Goal: Task Accomplishment & Management: Manage account settings

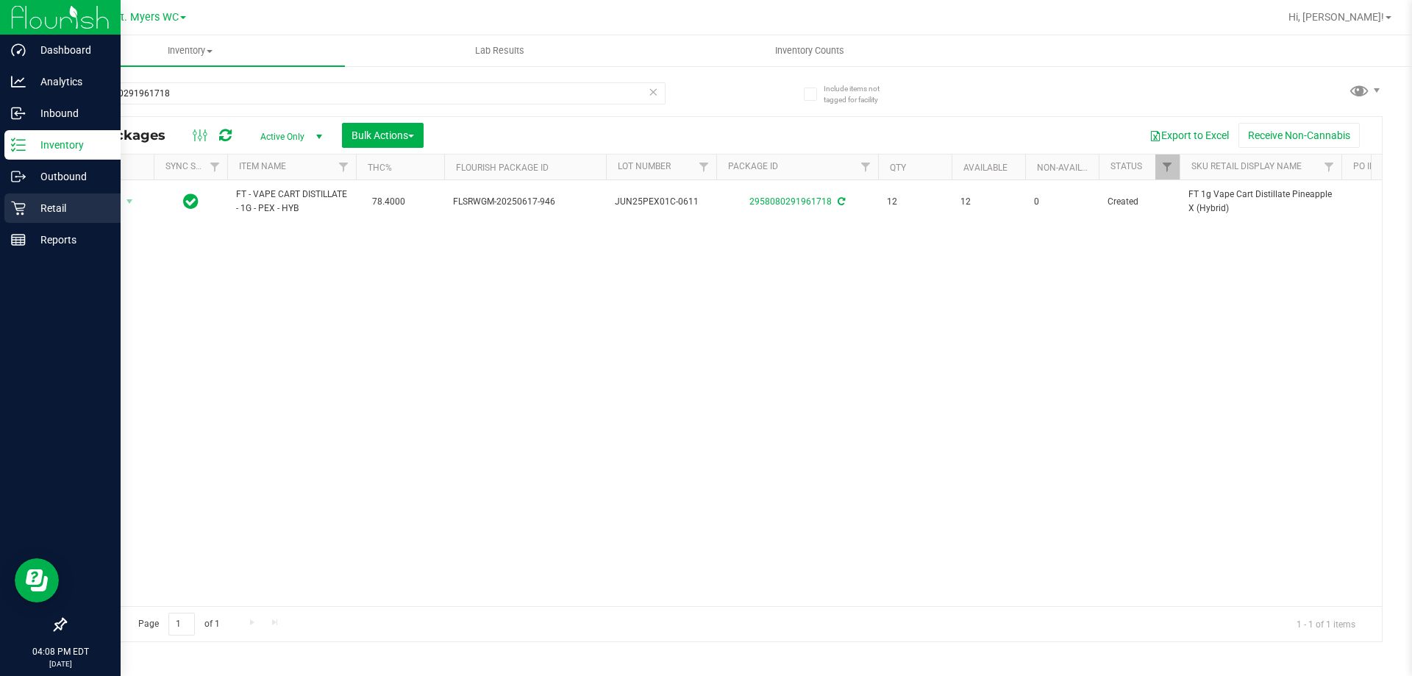
click at [32, 201] on p "Retail" at bounding box center [70, 208] width 88 height 18
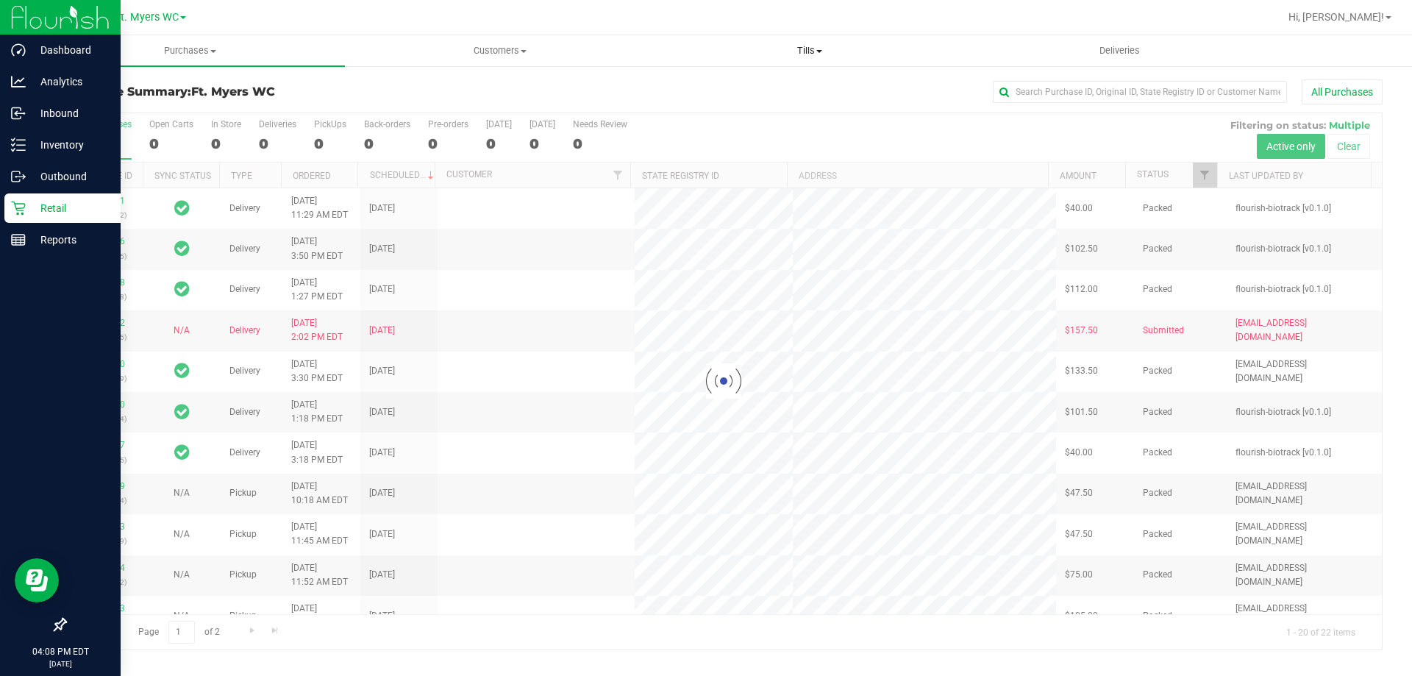
click at [824, 57] on span "Tills" at bounding box center [809, 50] width 308 height 13
click at [786, 87] on li "Manage tills" at bounding box center [809, 89] width 310 height 18
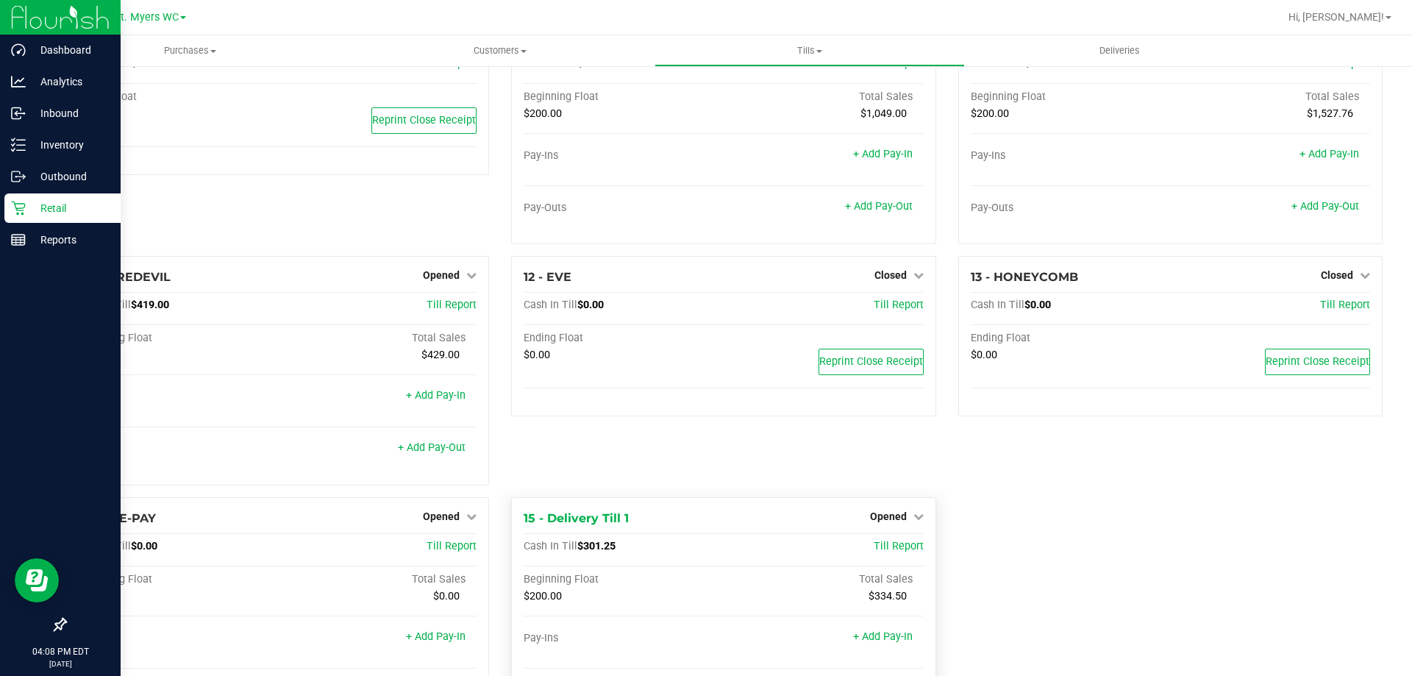
scroll to position [593, 0]
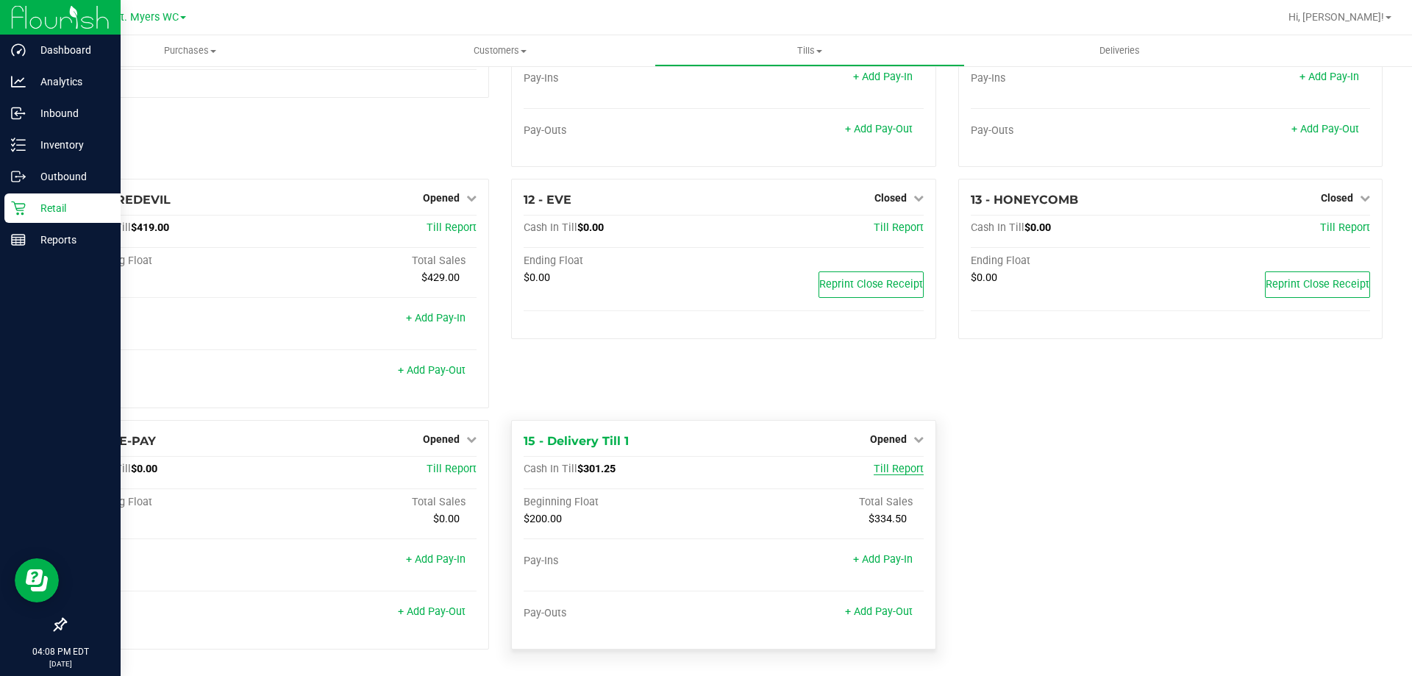
click at [904, 472] on span "Till Report" at bounding box center [898, 468] width 50 height 12
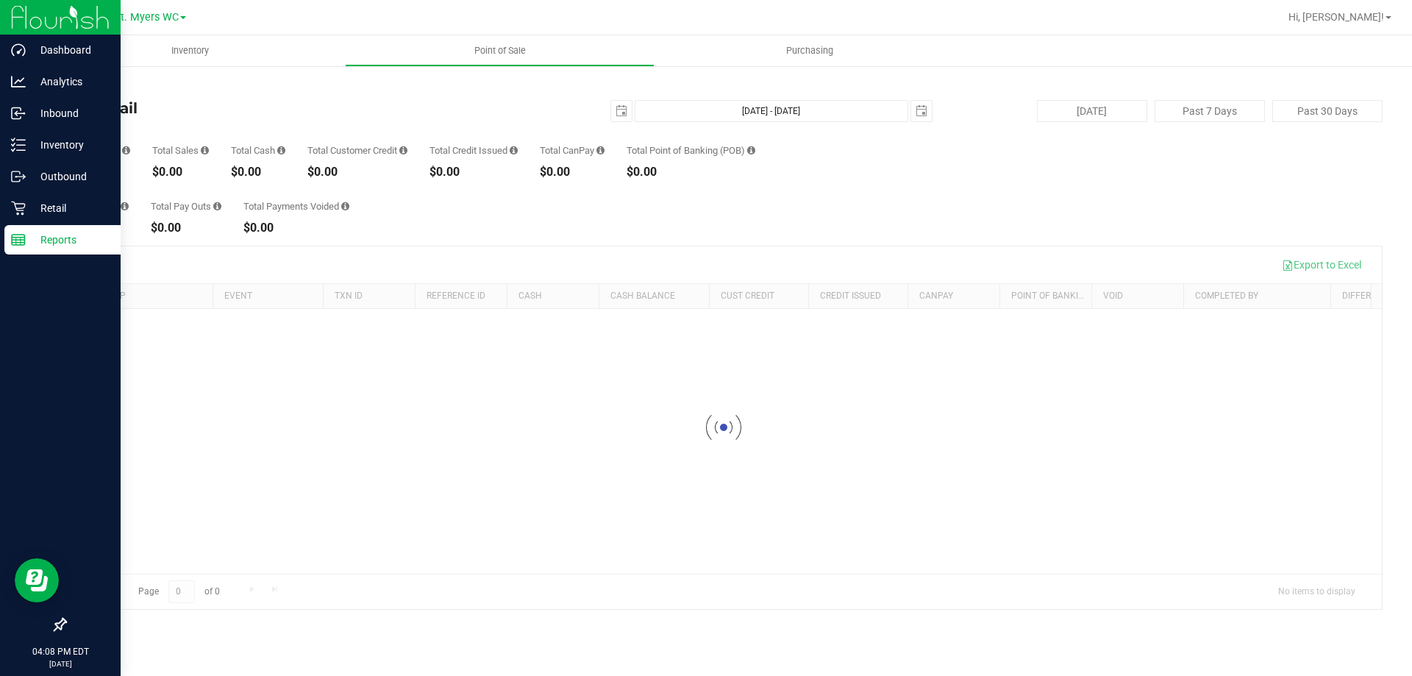
click at [74, 85] on link "Back" at bounding box center [76, 86] width 22 height 10
click at [68, 212] on p "Retail" at bounding box center [70, 208] width 88 height 18
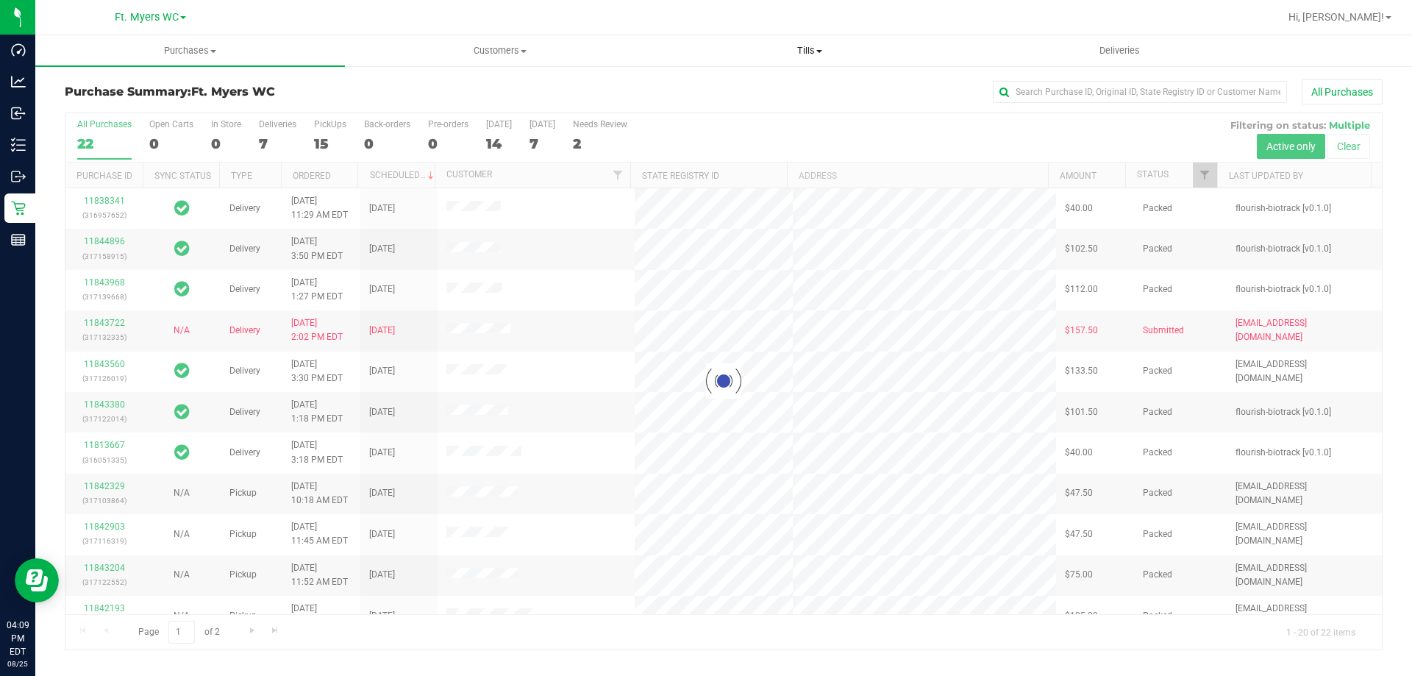
click at [836, 51] on span "Tills" at bounding box center [809, 50] width 308 height 13
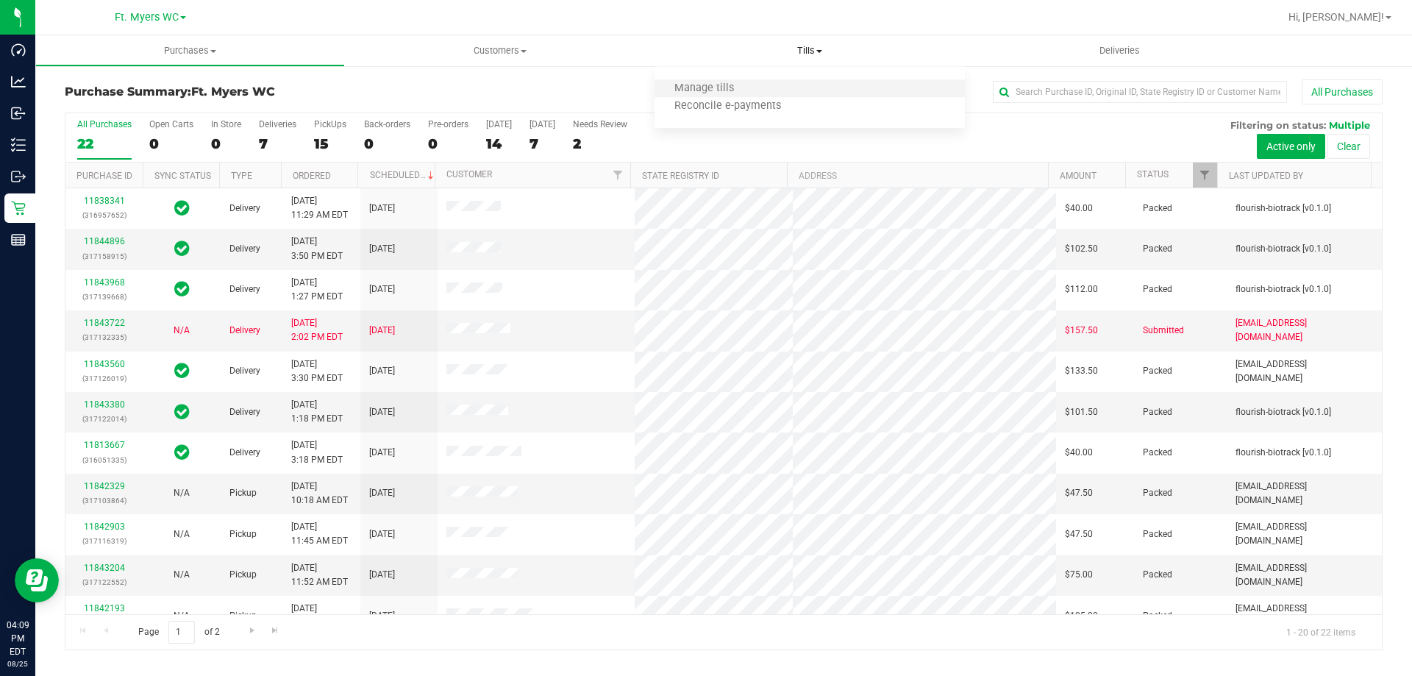
click at [770, 92] on li "Manage tills" at bounding box center [809, 89] width 310 height 18
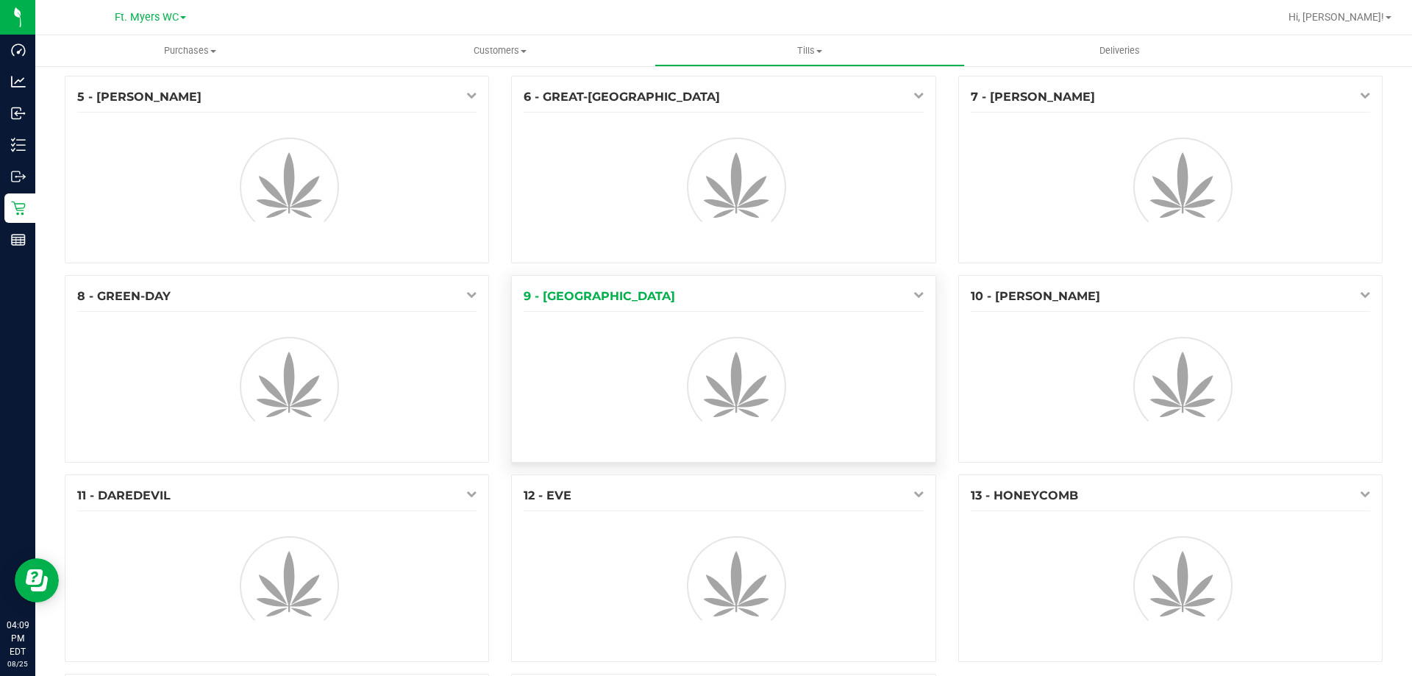
scroll to position [415, 0]
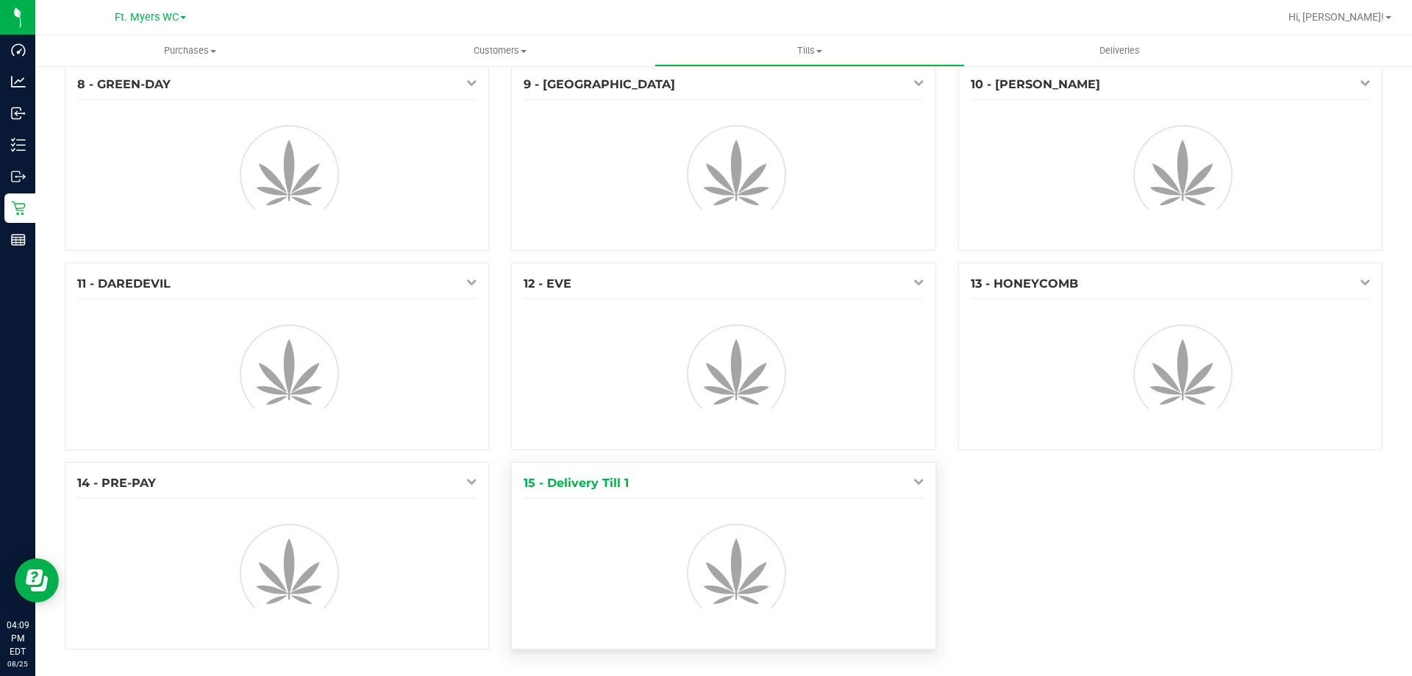
click at [911, 476] on div "1 - Vault - [GEOGRAPHIC_DATA][PERSON_NAME] Count Vault 2 - GRATEFUL-DEAD 4 - Te…" at bounding box center [724, 163] width 1340 height 996
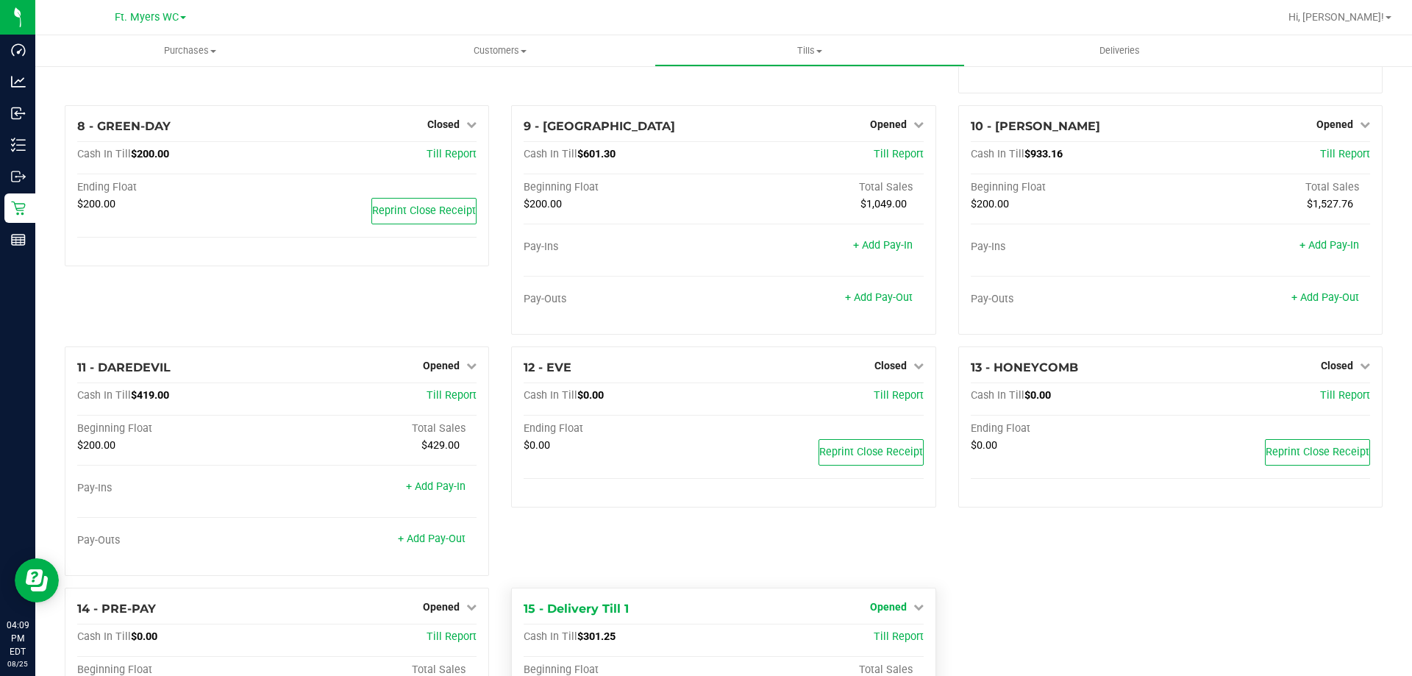
click at [913, 604] on icon at bounding box center [918, 606] width 10 height 10
click at [904, 635] on div "Close Till" at bounding box center [889, 635] width 109 height 18
click at [882, 640] on link "Close Till" at bounding box center [890, 635] width 40 height 12
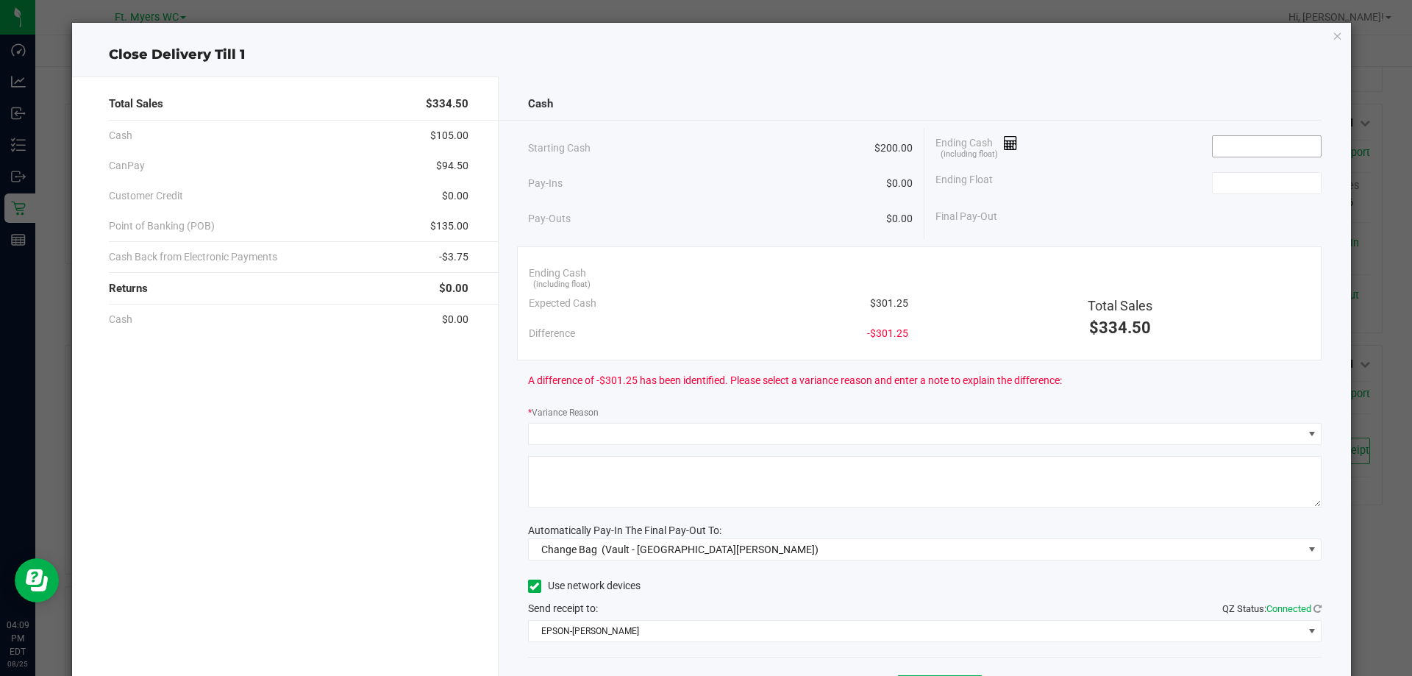
click at [1240, 149] on input at bounding box center [1266, 146] width 108 height 21
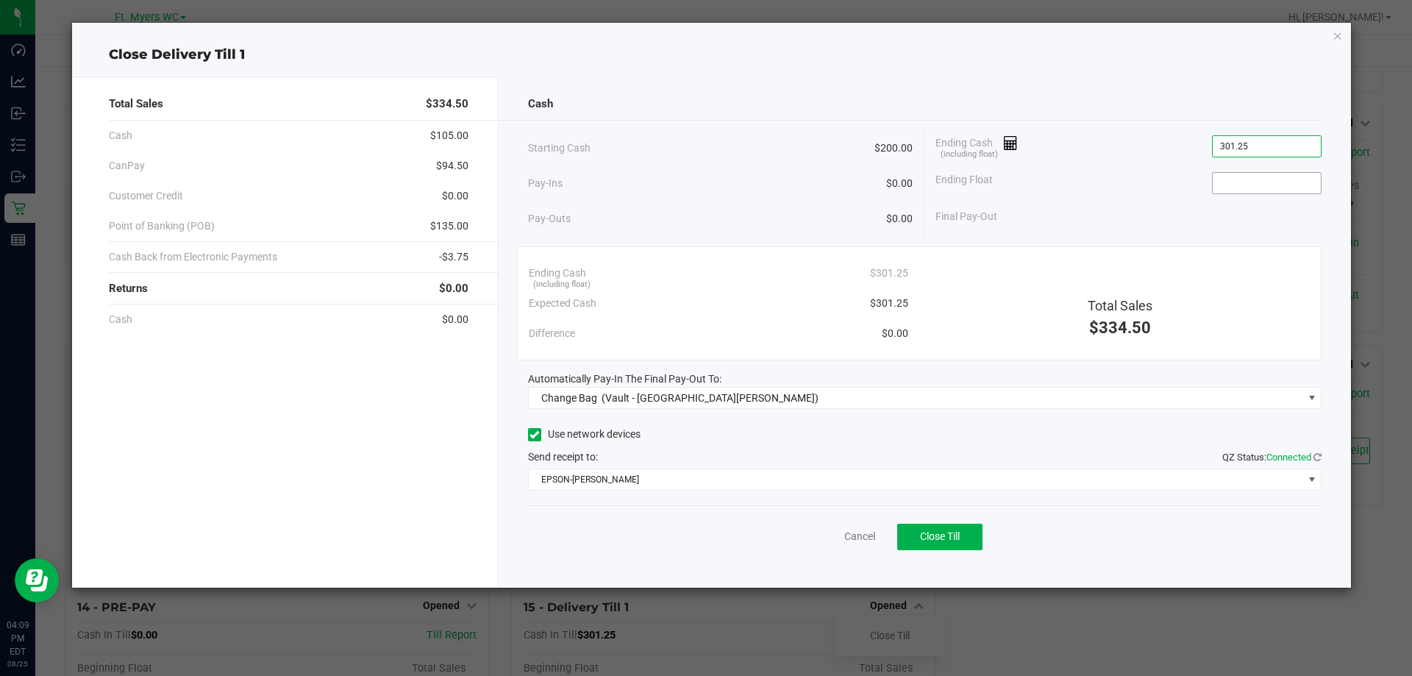
type input "$301.25"
click at [1222, 190] on input at bounding box center [1266, 183] width 108 height 21
type input "$200.00"
click at [1115, 229] on div "Final Pay-Out $101.25" at bounding box center [1128, 216] width 386 height 30
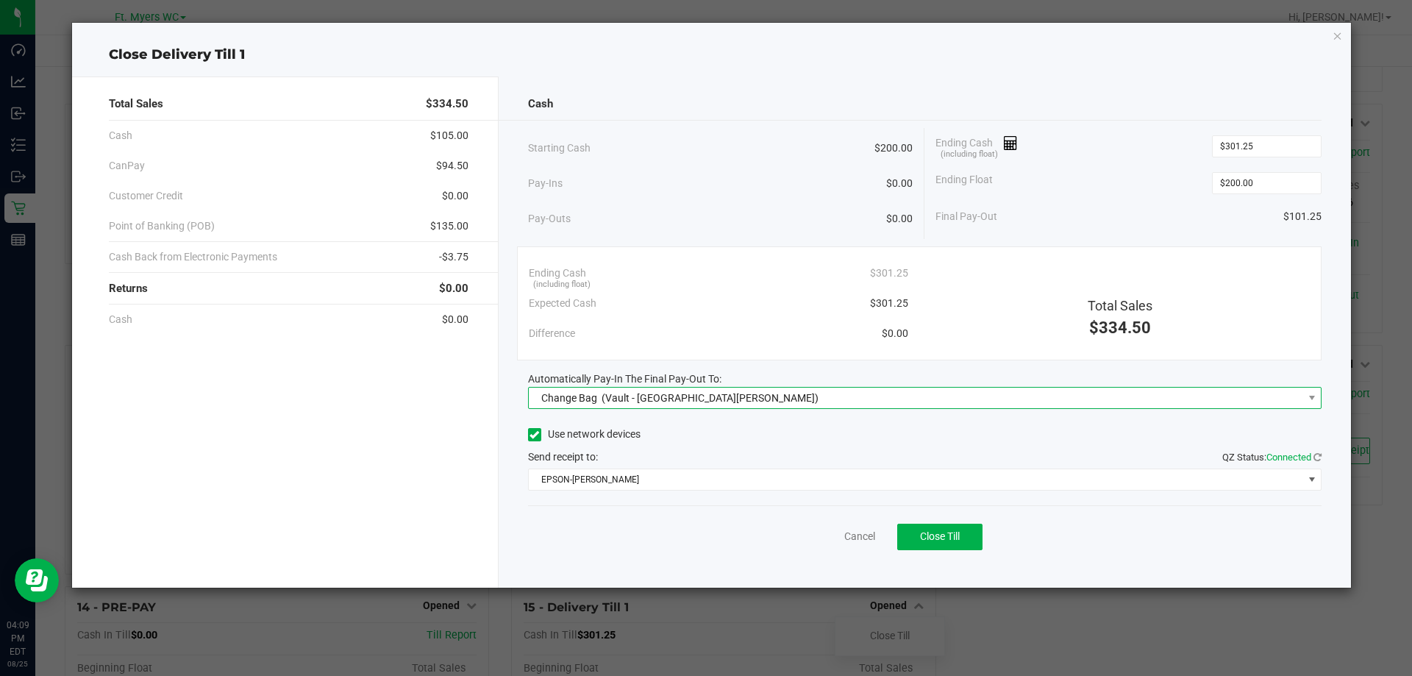
click at [848, 407] on span "Change Bag (Vault - [GEOGRAPHIC_DATA][PERSON_NAME])" at bounding box center [916, 397] width 774 height 21
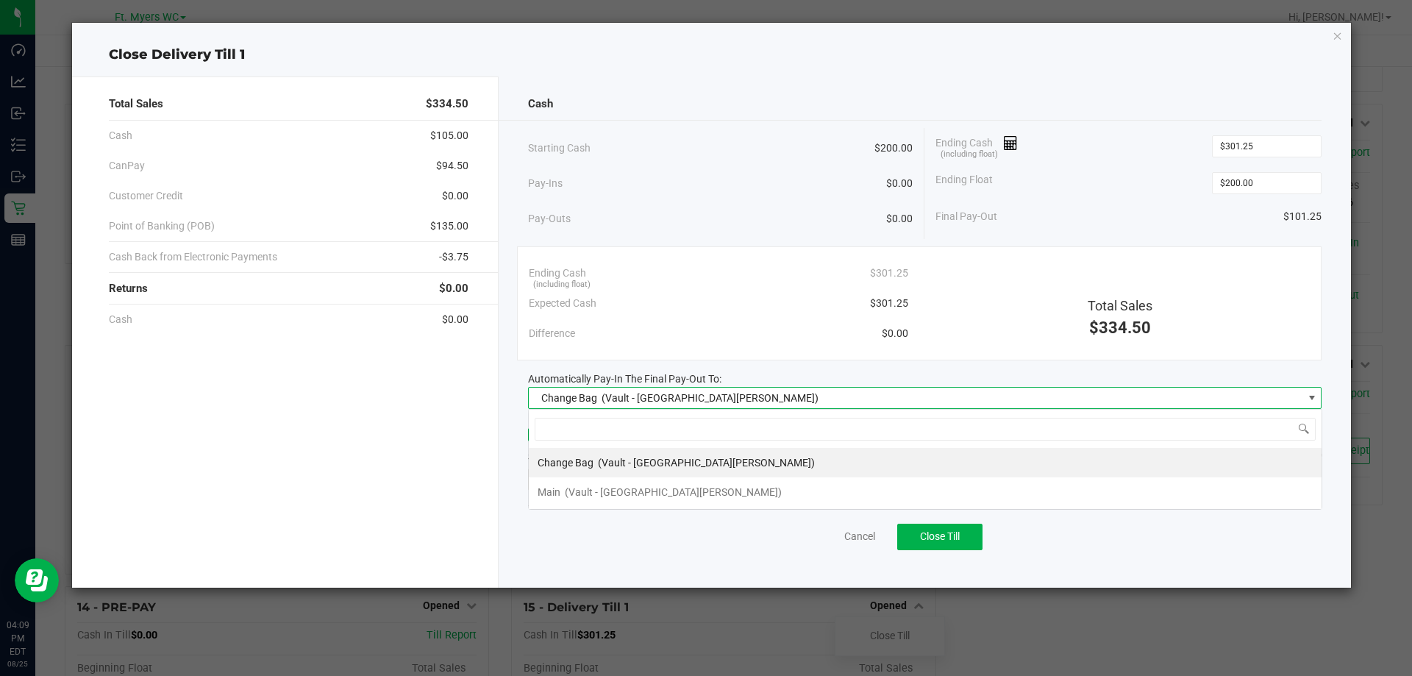
scroll to position [22, 793]
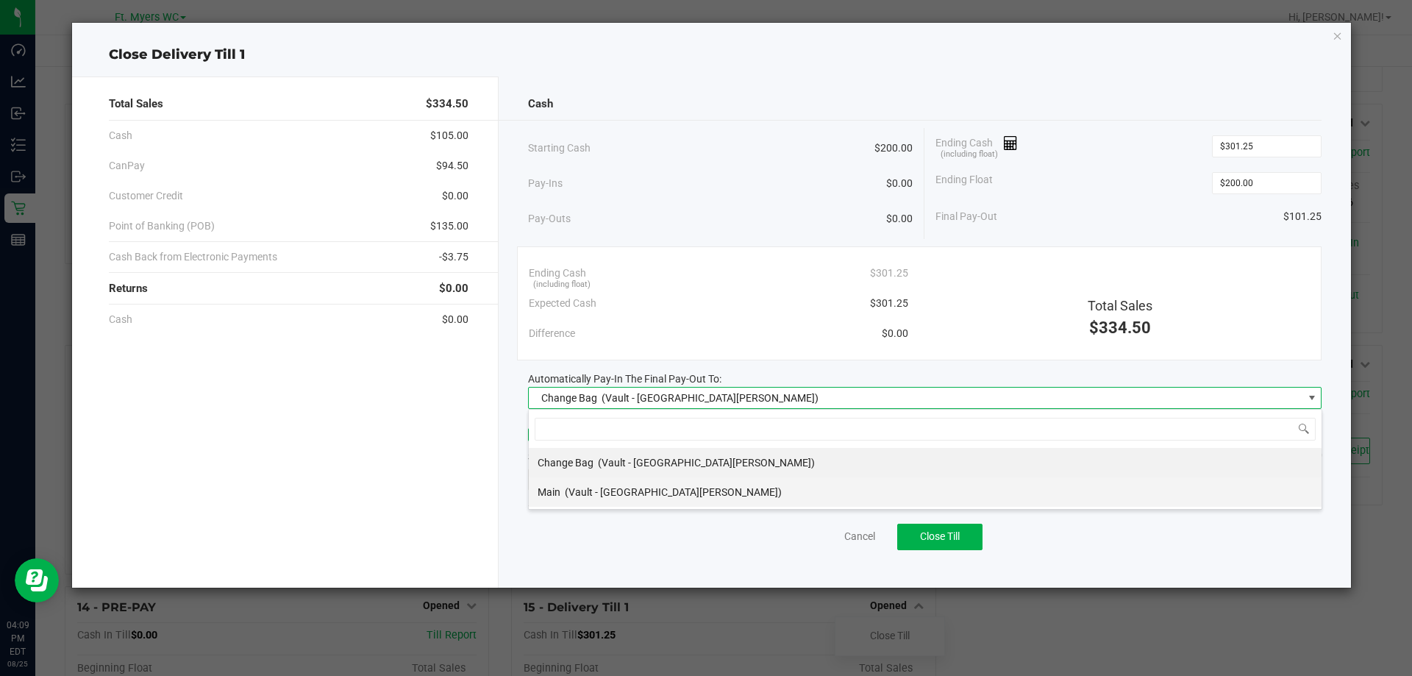
click at [765, 485] on li "Main (Vault - [GEOGRAPHIC_DATA][PERSON_NAME])" at bounding box center [925, 491] width 793 height 29
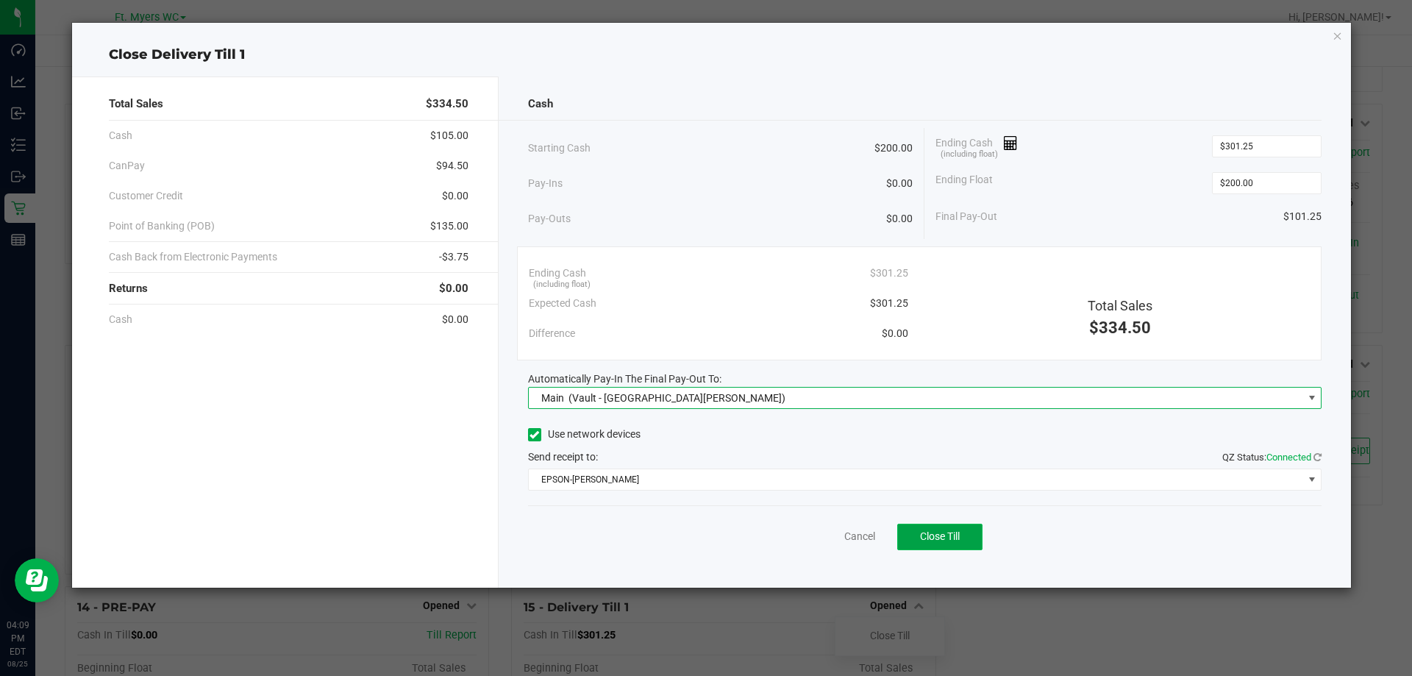
click at [981, 540] on button "Close Till" at bounding box center [939, 536] width 85 height 26
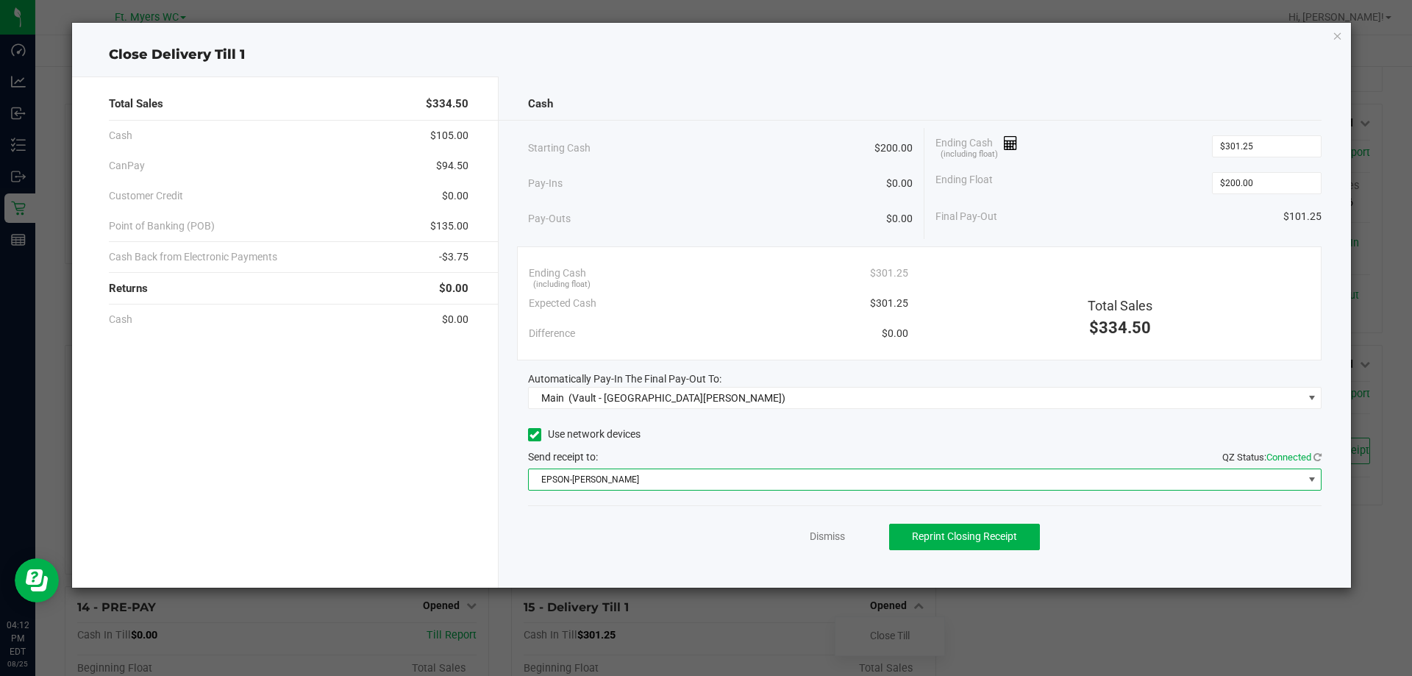
click at [828, 485] on span "EPSON-[PERSON_NAME]" at bounding box center [916, 479] width 774 height 21
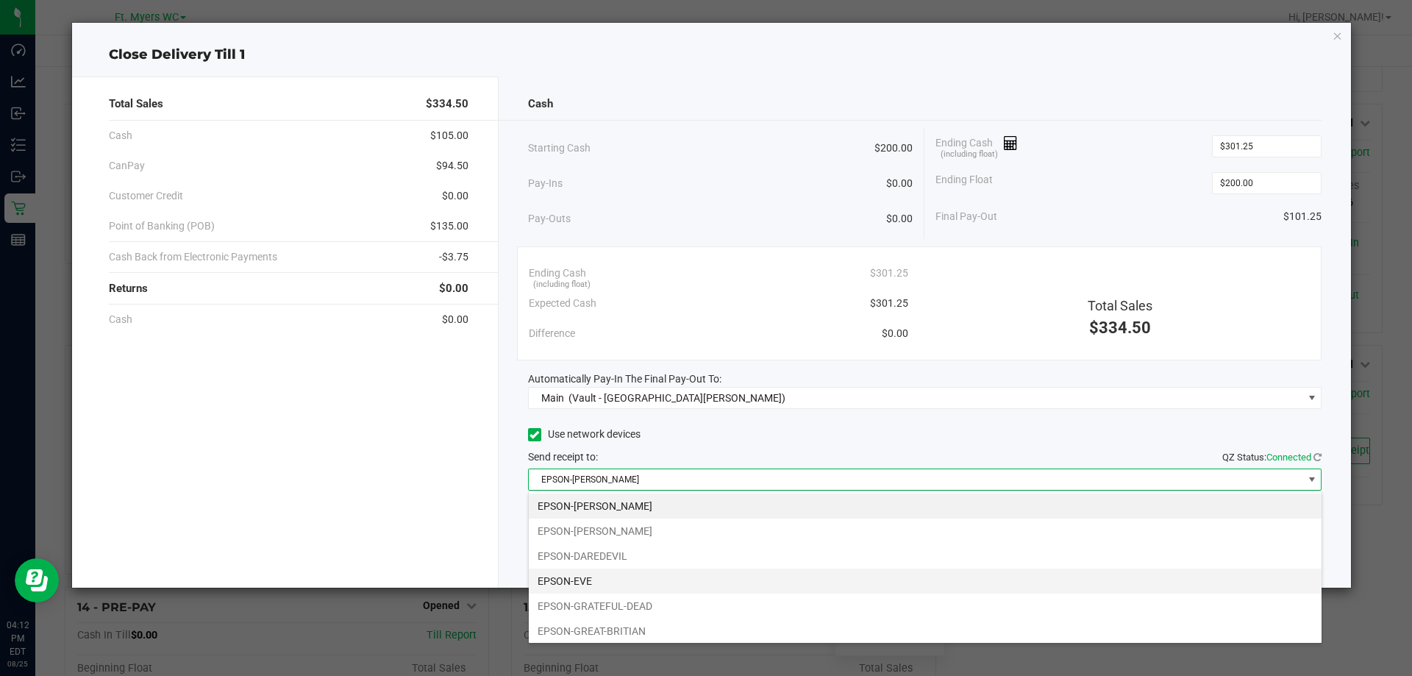
scroll to position [103, 0]
click at [642, 580] on li "EPSON-HONEYCOMB" at bounding box center [925, 577] width 793 height 25
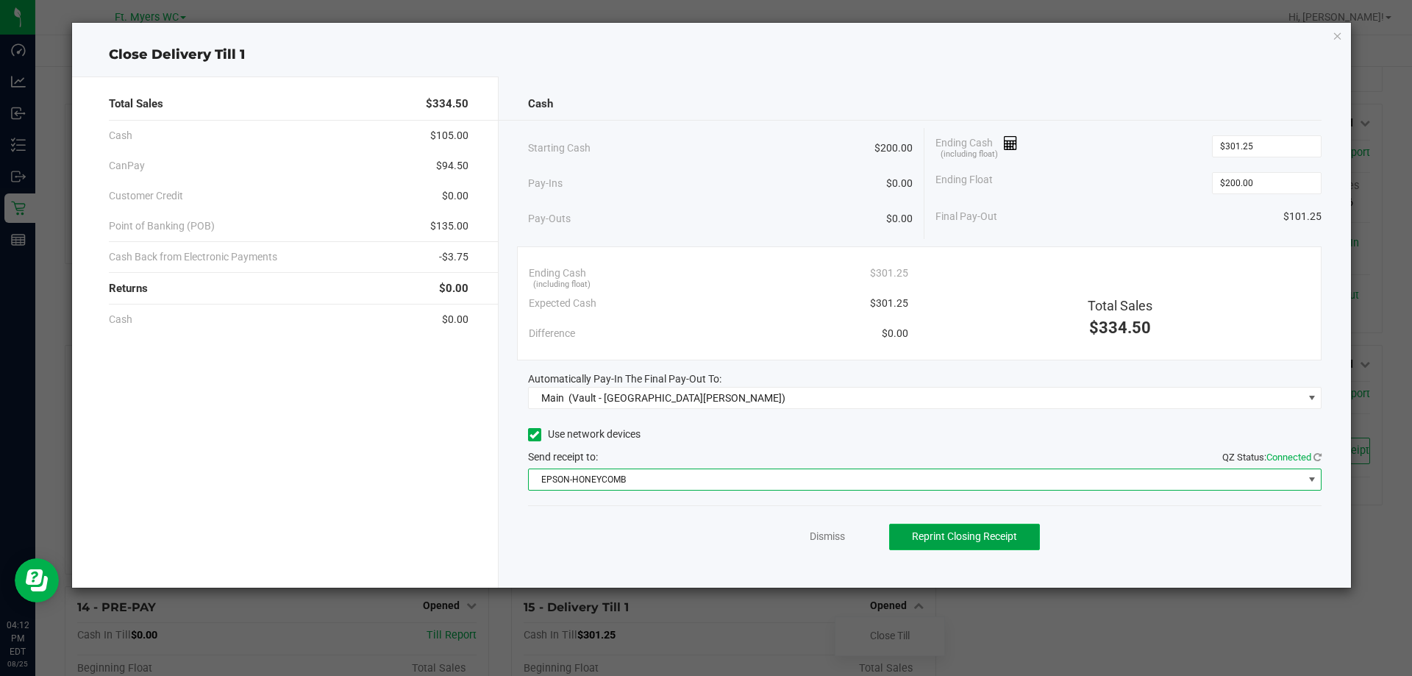
click at [1002, 544] on button "Reprint Closing Receipt" at bounding box center [964, 536] width 151 height 26
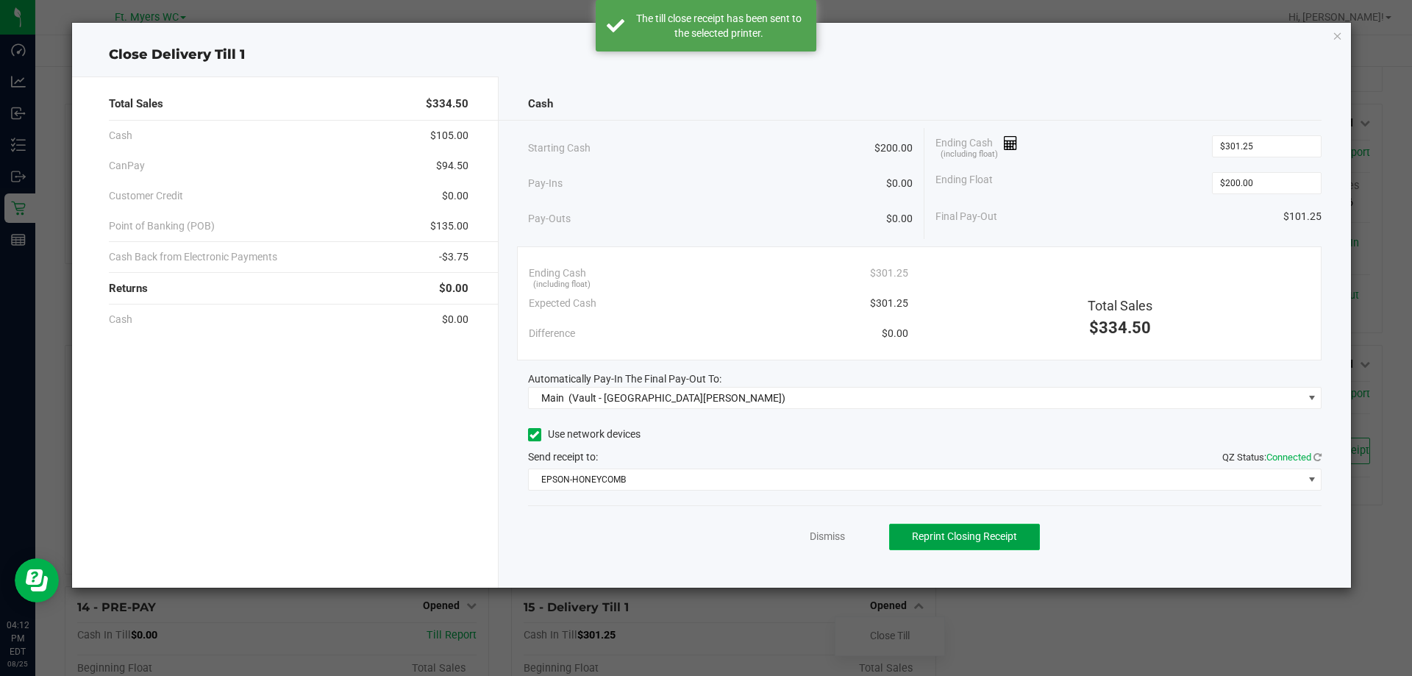
click at [1014, 546] on button "Reprint Closing Receipt" at bounding box center [964, 536] width 151 height 26
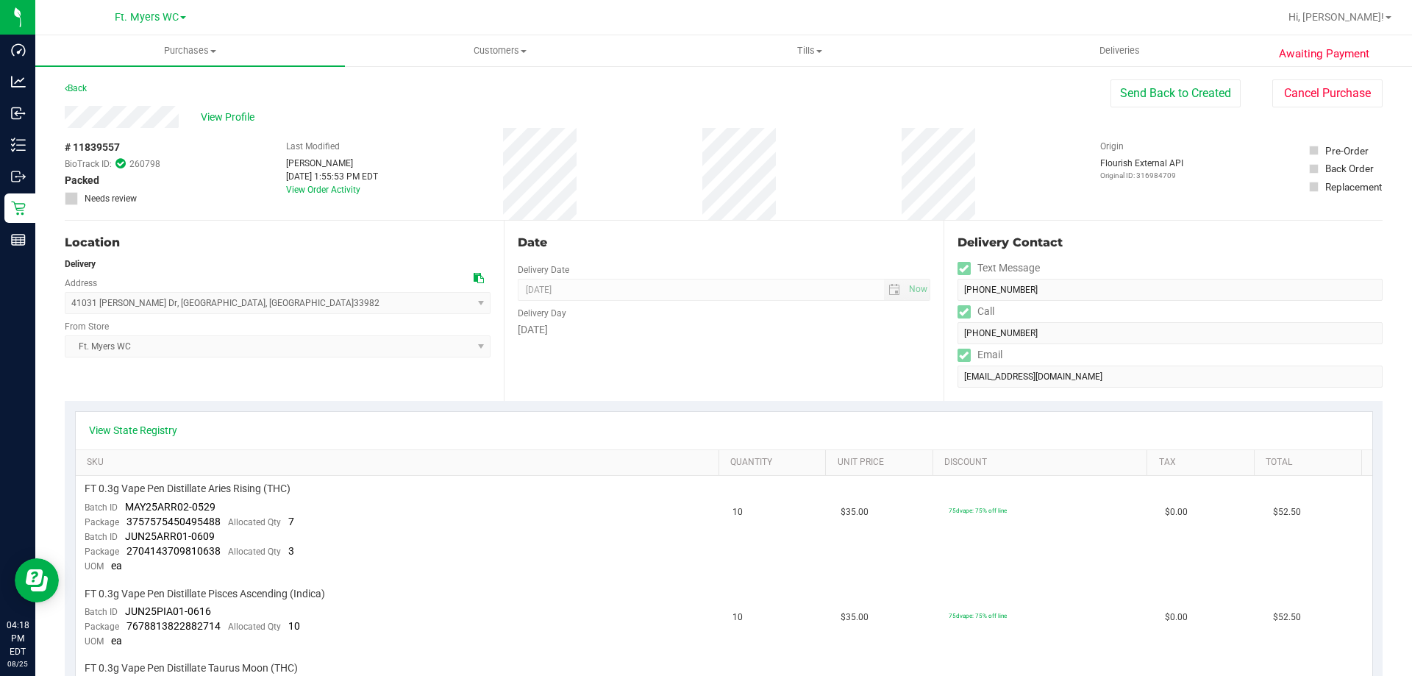
scroll to position [588, 0]
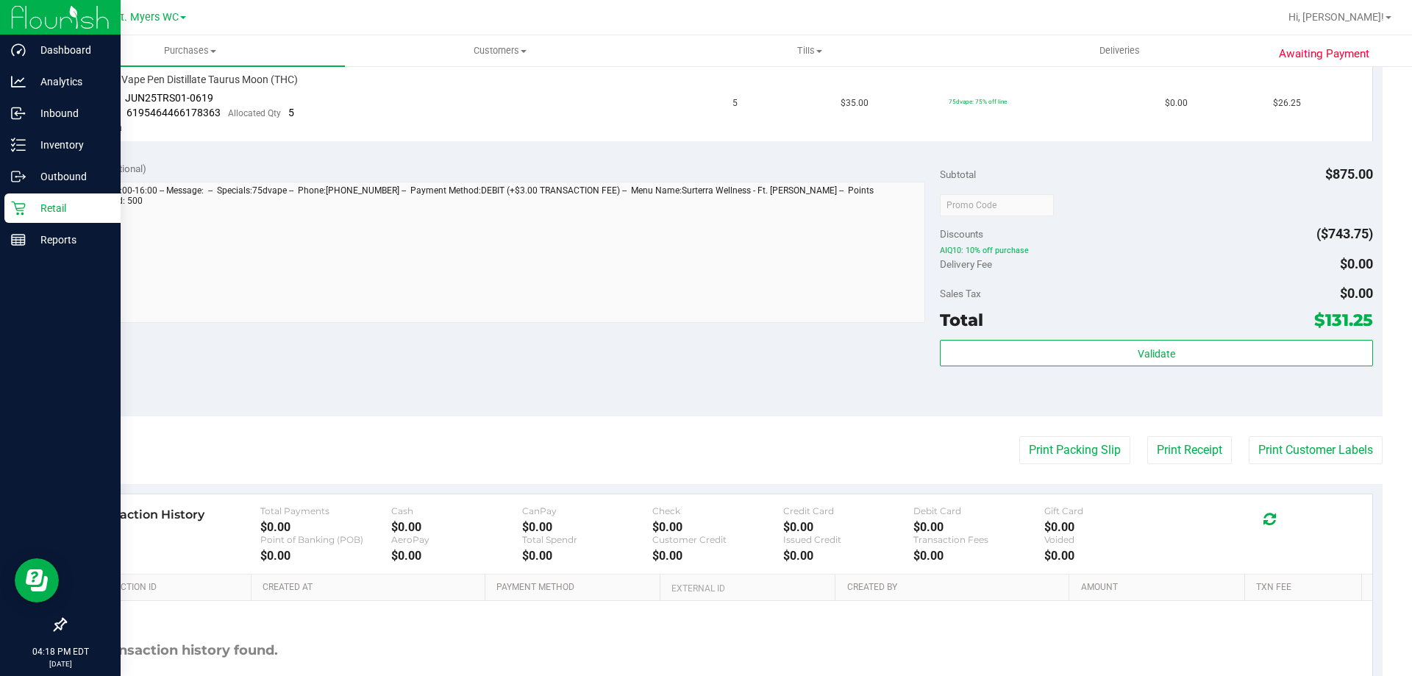
click at [14, 215] on icon at bounding box center [18, 208] width 15 height 15
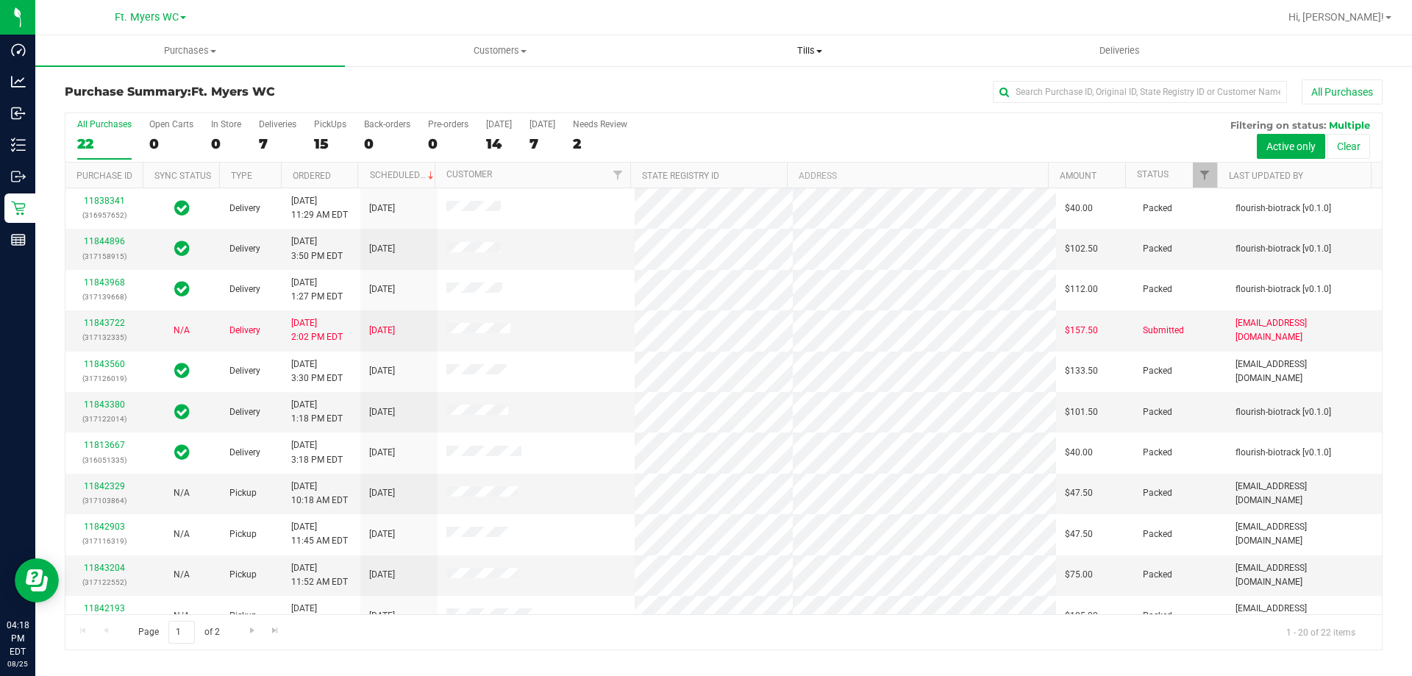
click at [798, 49] on span "Tills" at bounding box center [809, 50] width 308 height 13
click at [787, 93] on li "Manage tills" at bounding box center [809, 89] width 310 height 18
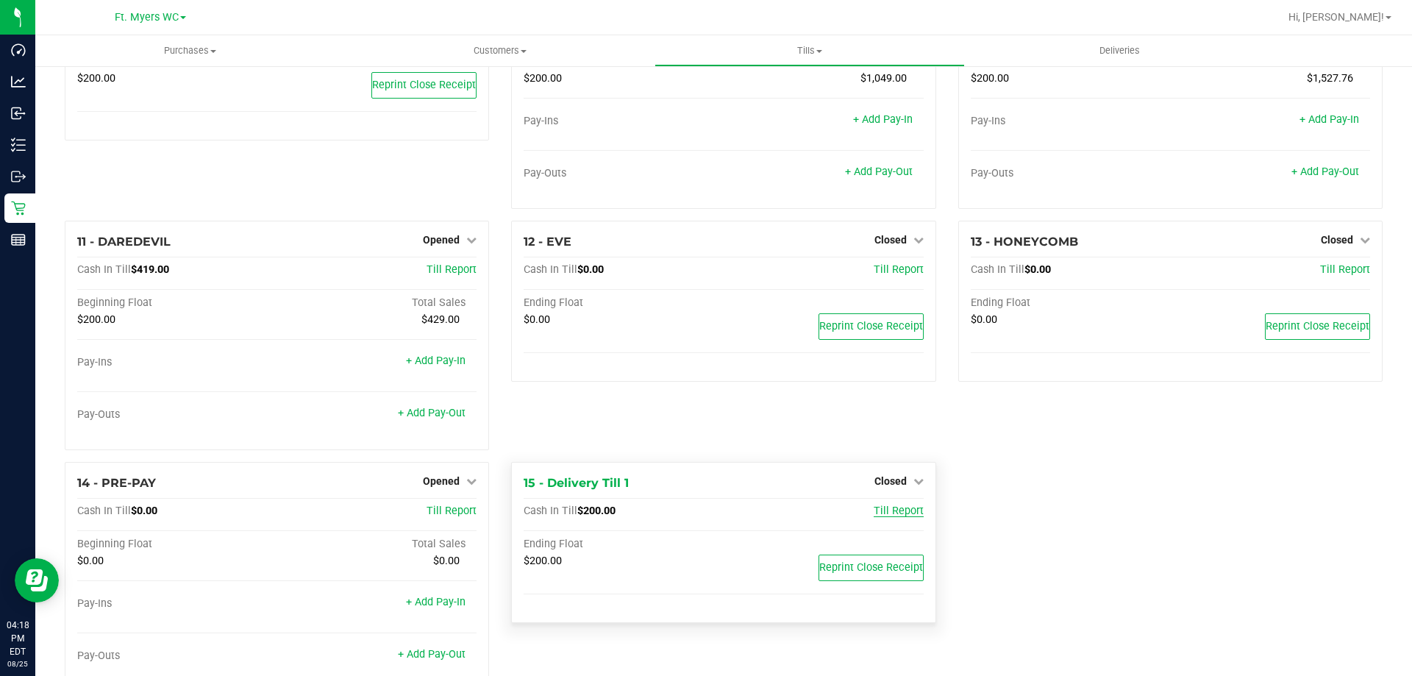
scroll to position [572, 0]
click at [879, 509] on span "Till Report" at bounding box center [898, 508] width 50 height 12
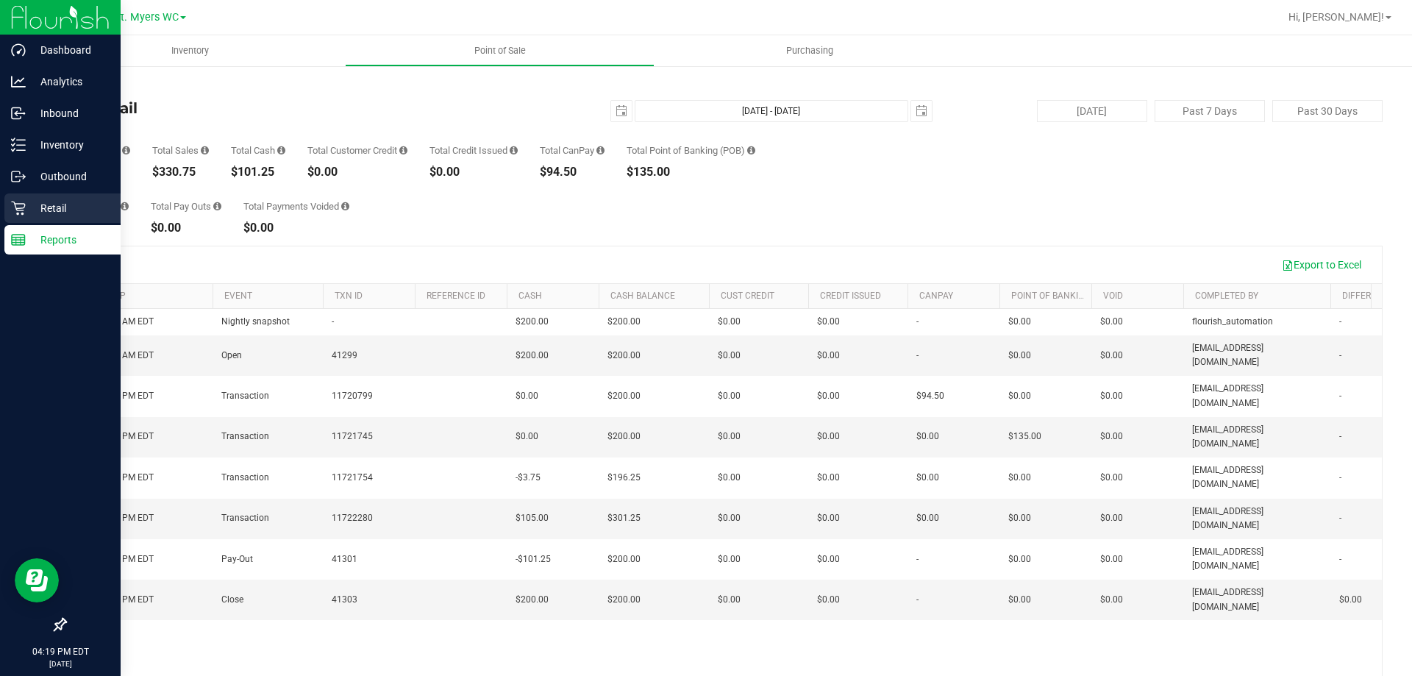
click at [54, 217] on div "Retail" at bounding box center [62, 207] width 116 height 29
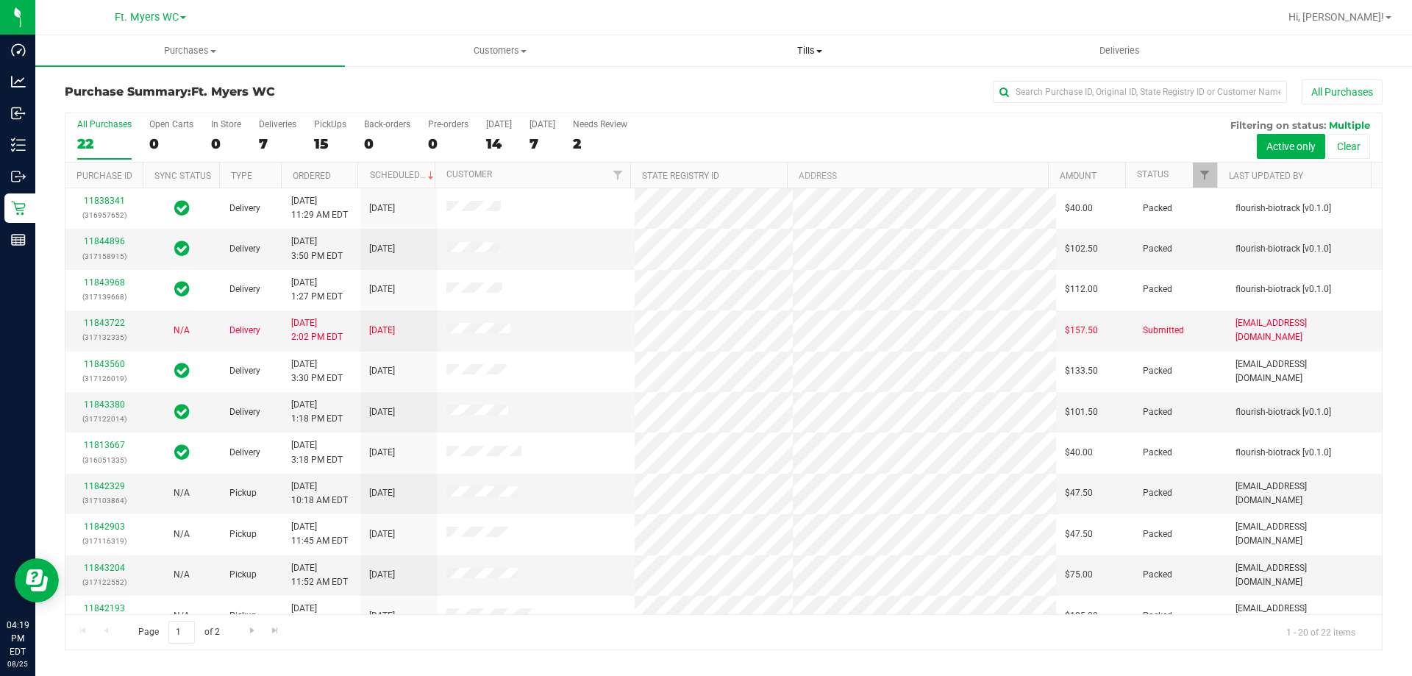
click at [798, 51] on span "Tills" at bounding box center [809, 50] width 308 height 13
click at [733, 82] on span "Manage tills" at bounding box center [703, 88] width 99 height 12
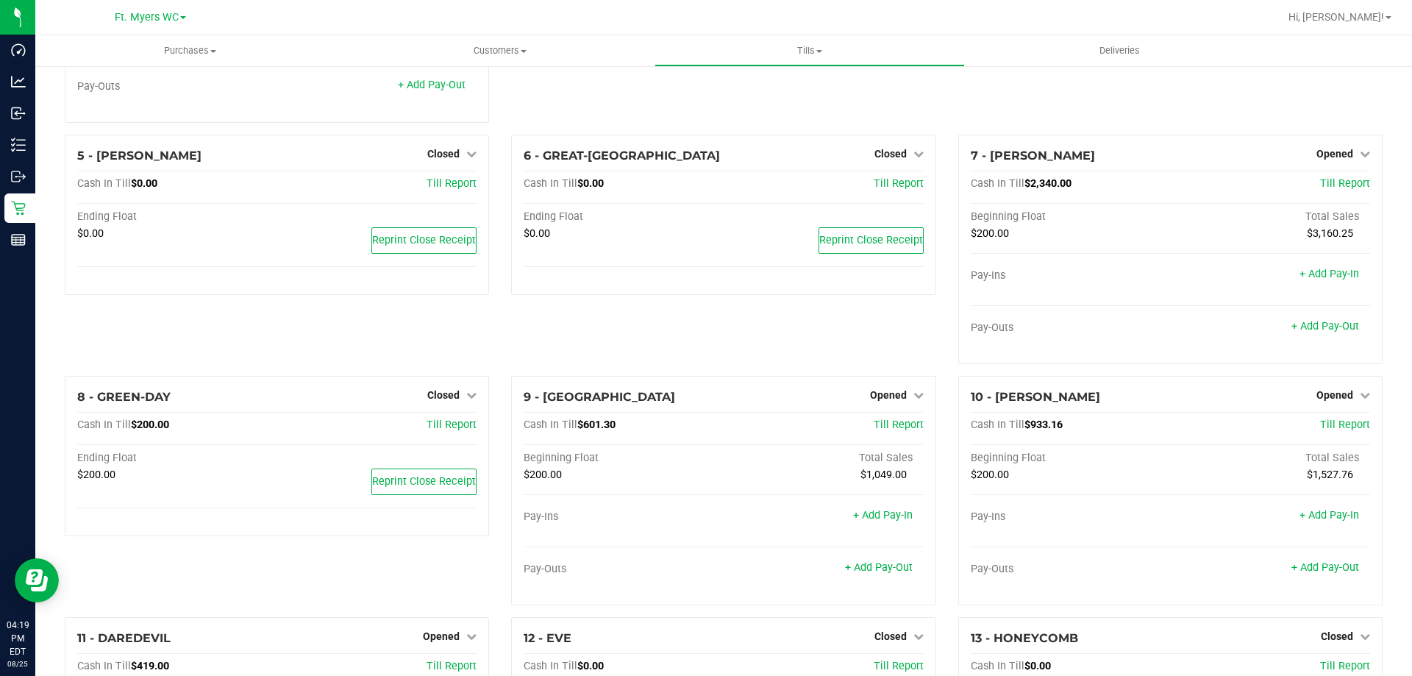
scroll to position [173, 0]
